Goal: Task Accomplishment & Management: Complete application form

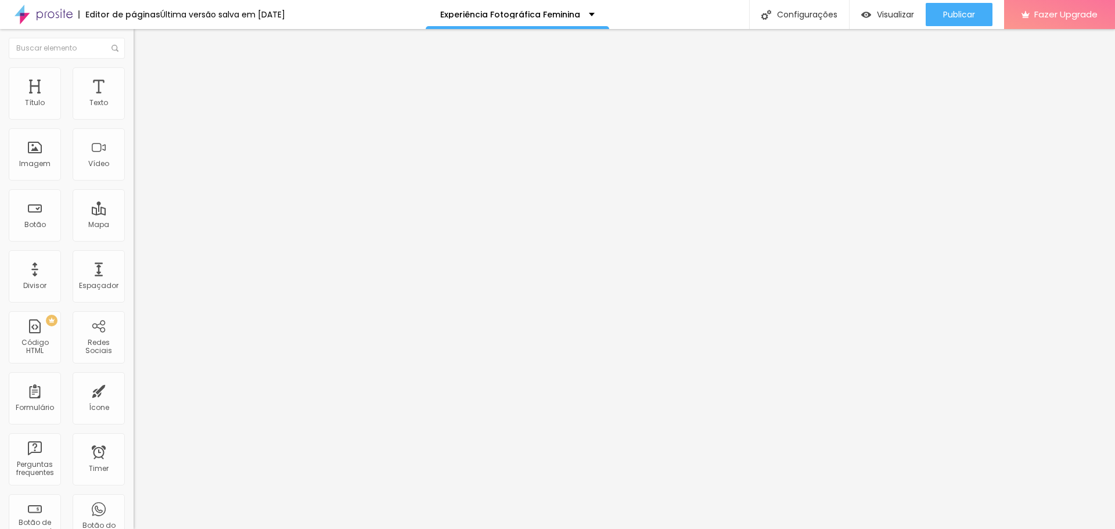
click at [134, 113] on div "Formulário Form" at bounding box center [201, 108] width 134 height 35
click at [134, 117] on img at bounding box center [137, 120] width 7 height 7
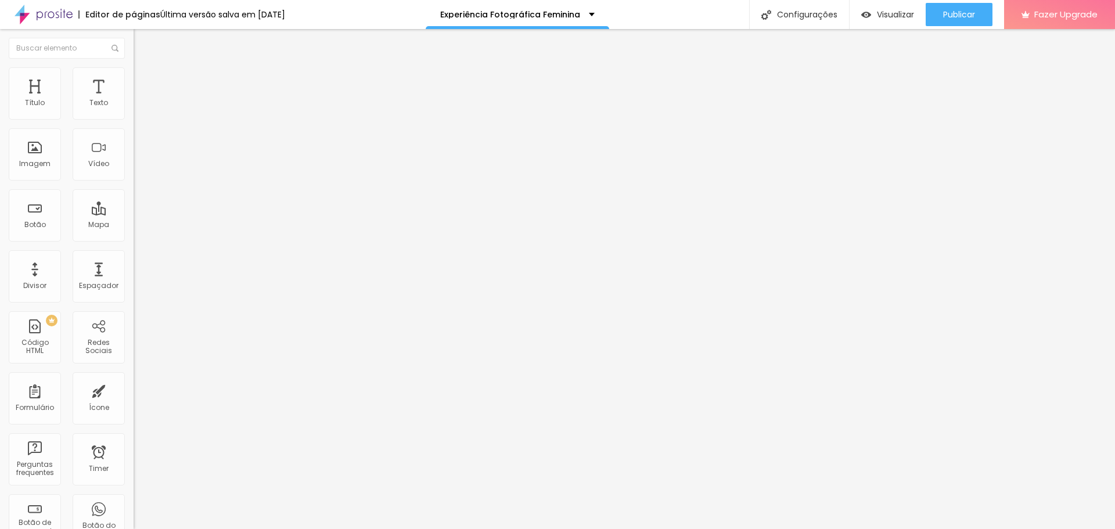
type input "Por onde você me conheceu?"
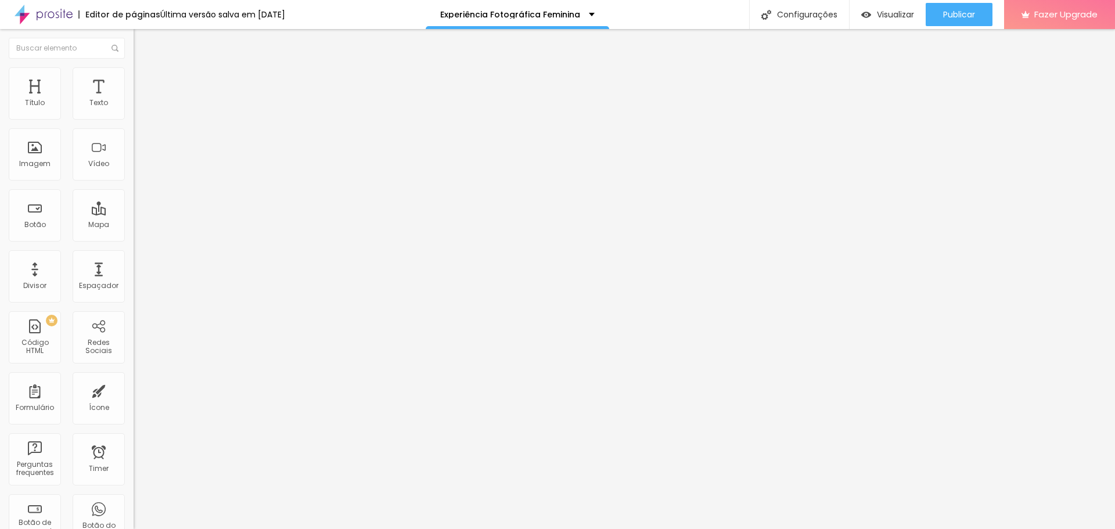
type input "Pesquisando no GOOGLE"
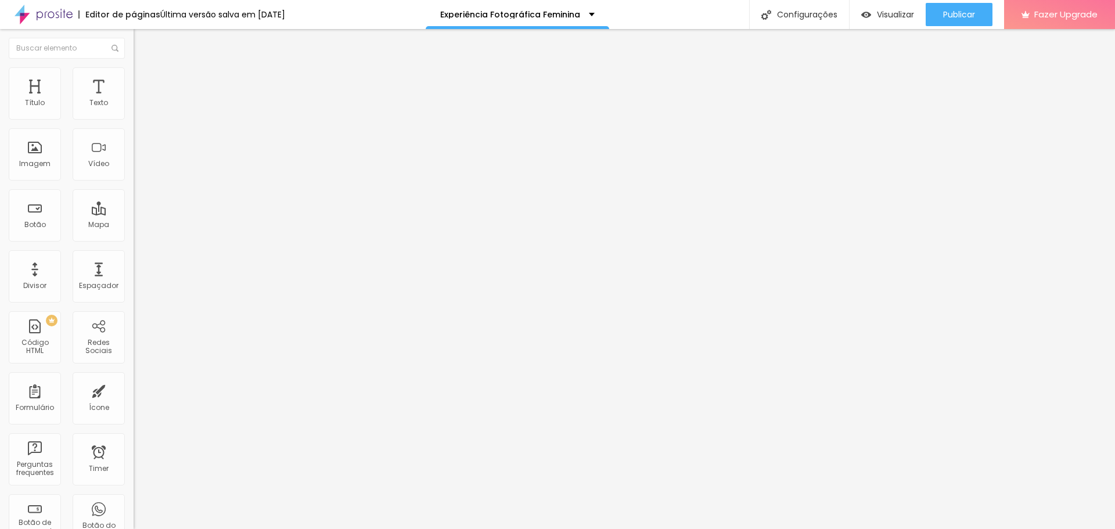
type input "Pelo Instagram"
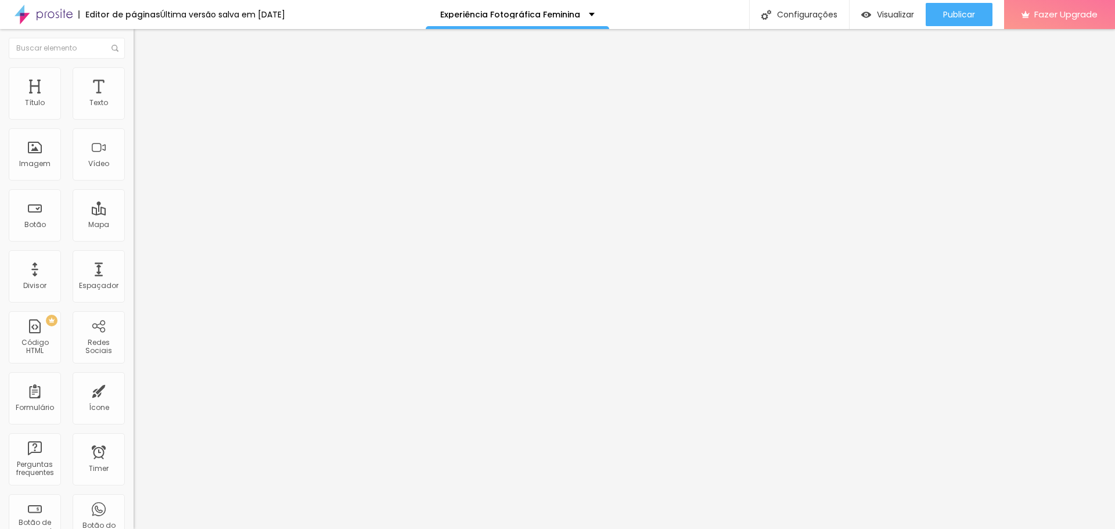
type input "Pesquisando o serviço no GOOGLE"
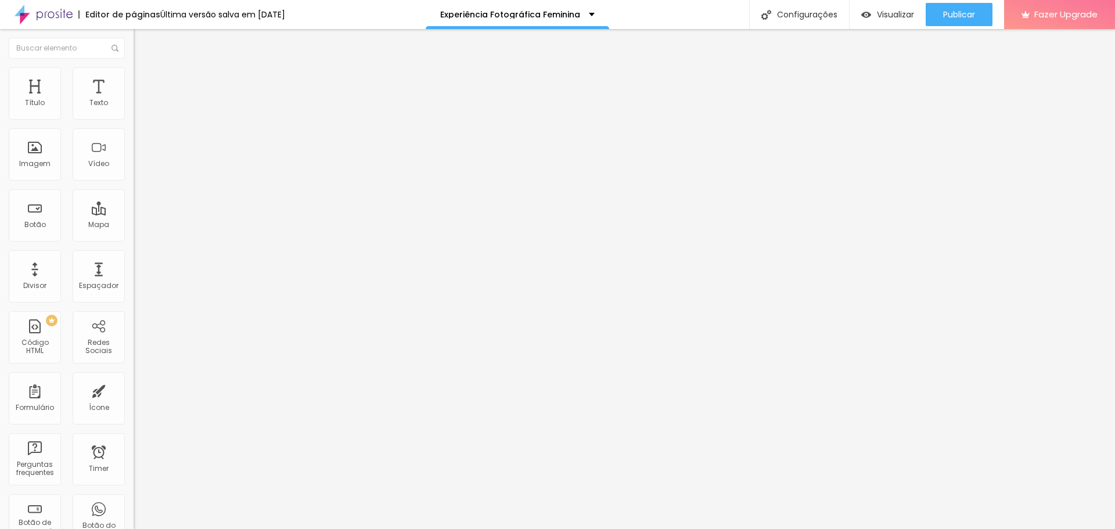
type input "Indicação"
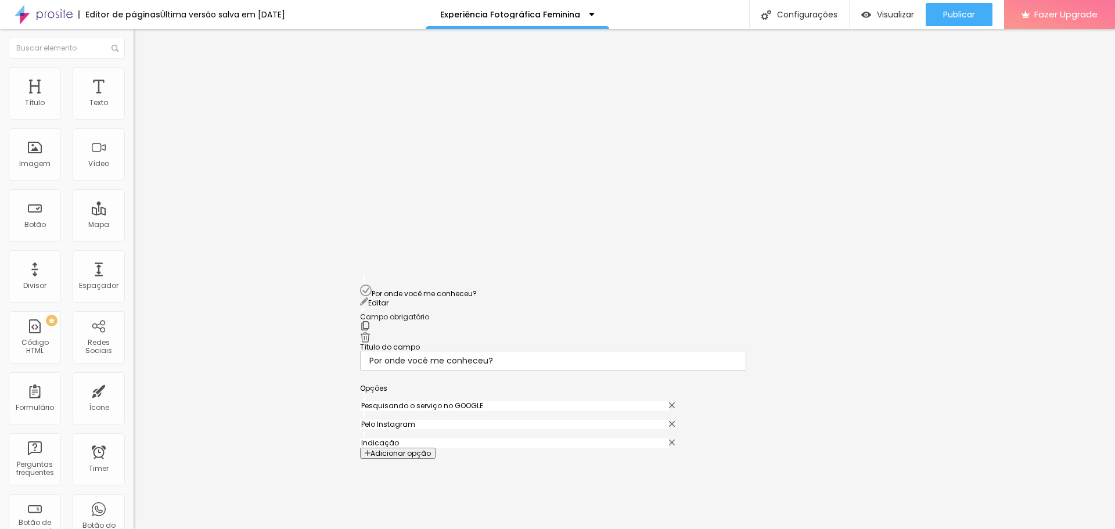
scroll to position [369, 0]
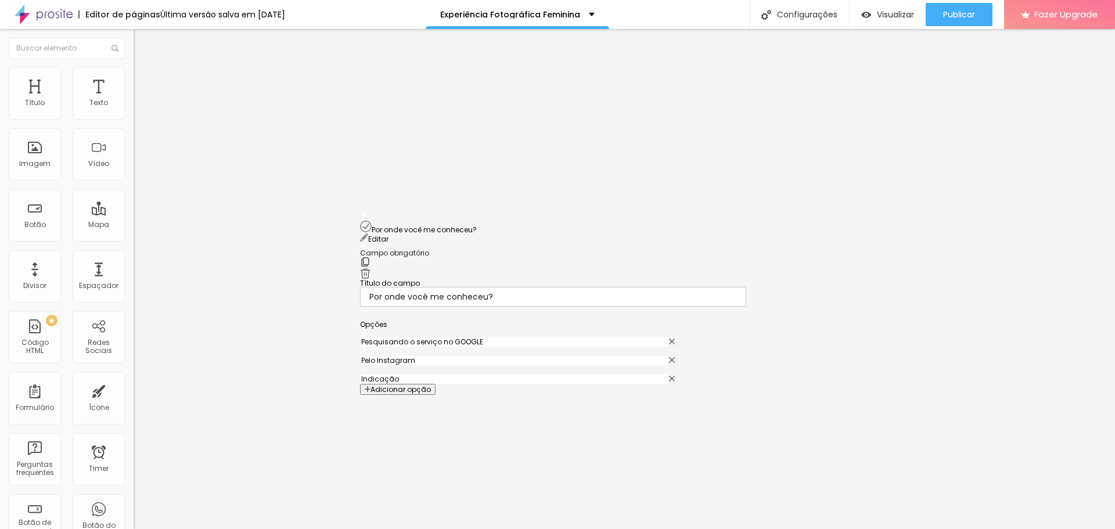
drag, startPoint x: 368, startPoint y: 297, endPoint x: 383, endPoint y: 224, distance: 75.3
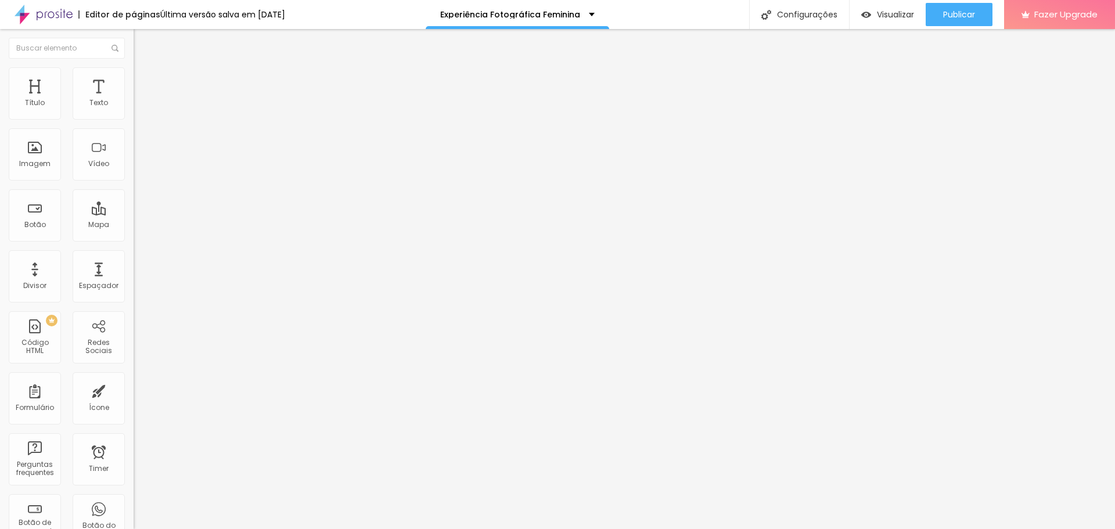
scroll to position [534, 0]
click at [948, 15] on span "Publicar" at bounding box center [959, 14] width 32 height 9
click at [134, 117] on img at bounding box center [137, 120] width 7 height 7
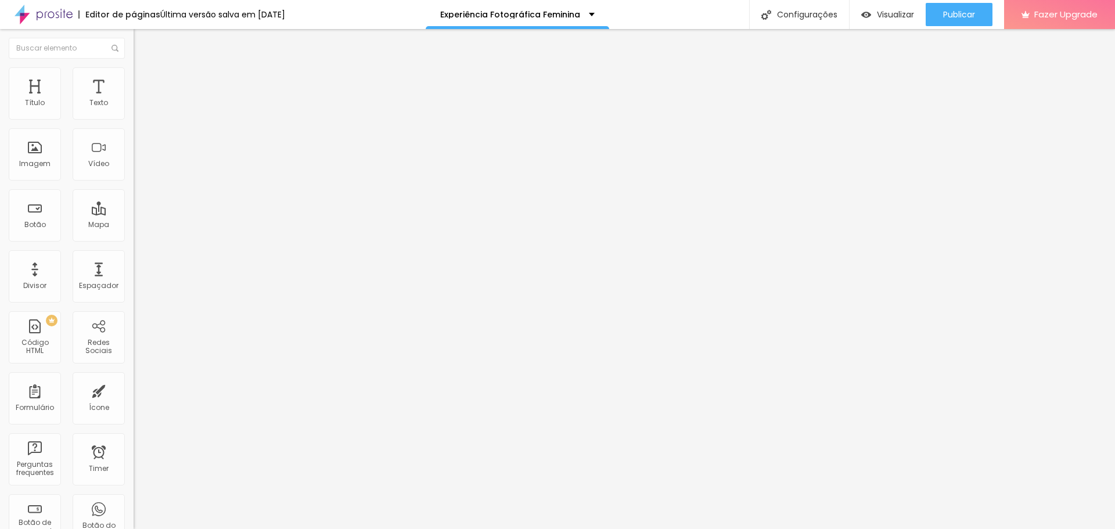
type input "Pesquisando o serviço no Google"
drag, startPoint x: 756, startPoint y: 483, endPoint x: 750, endPoint y: 477, distance: 8.2
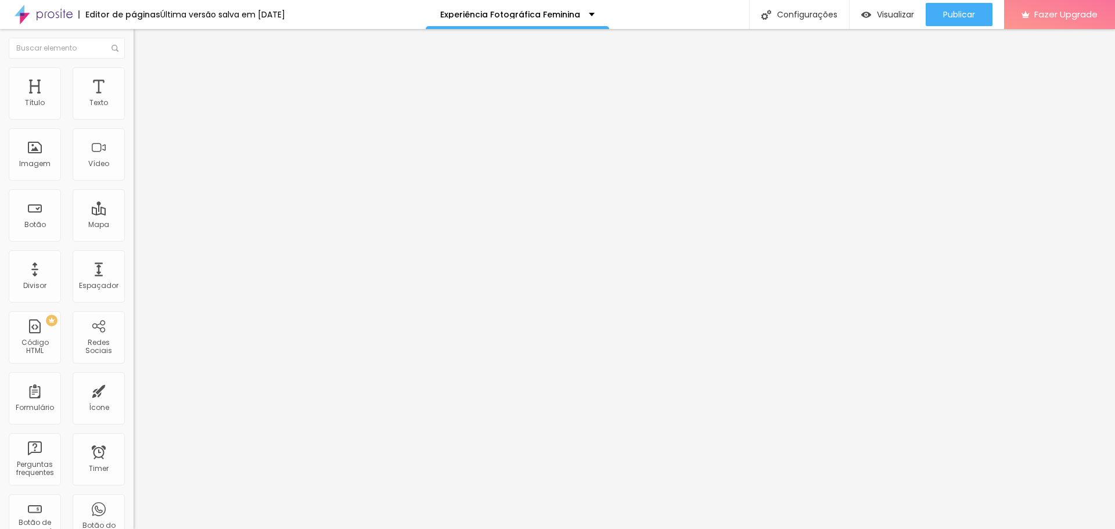
click at [975, 18] on button "Publicar" at bounding box center [959, 14] width 67 height 23
